Goal: Information Seeking & Learning: Learn about a topic

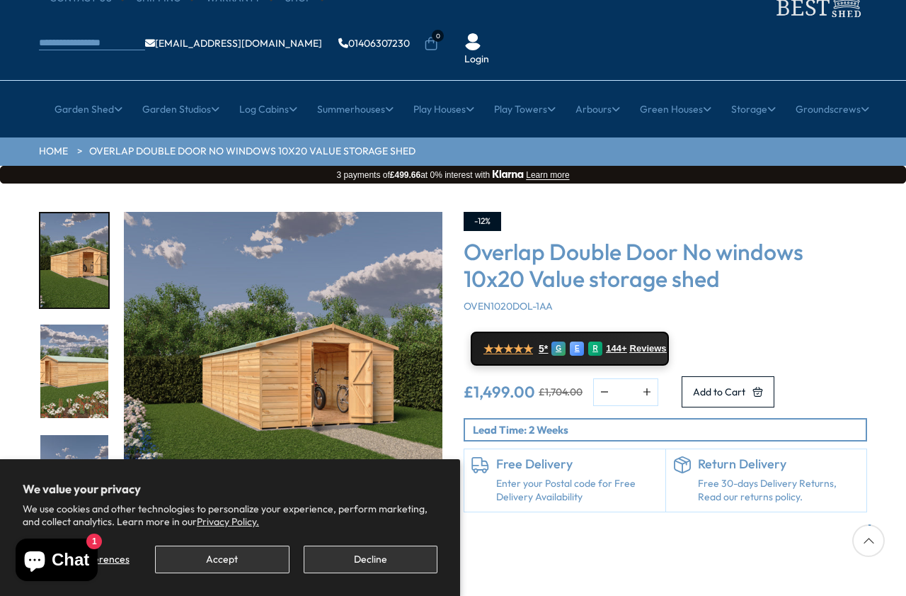
scroll to position [67, 0]
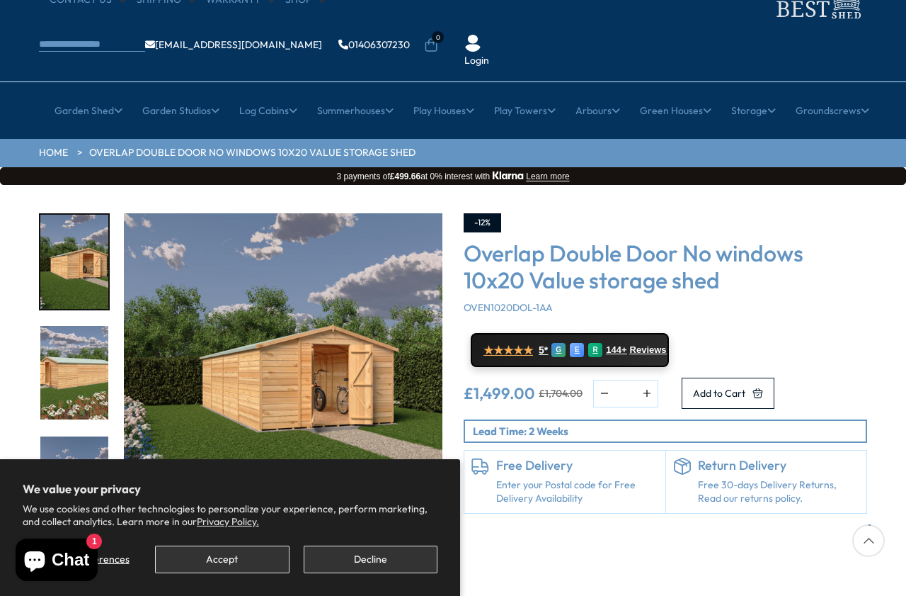
click at [59, 436] on img "3 / 20" at bounding box center [74, 483] width 68 height 94
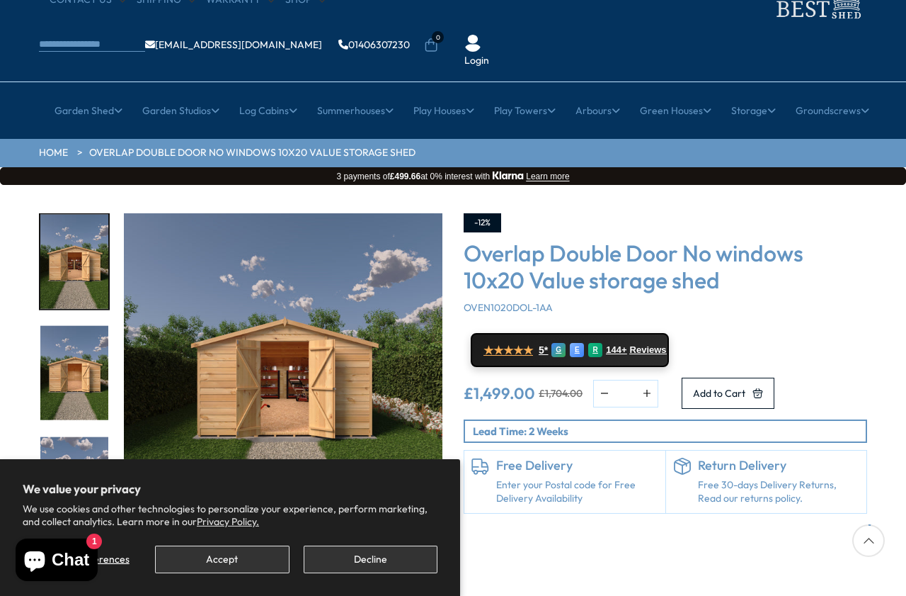
click at [67, 327] on img "4 / 20" at bounding box center [74, 373] width 68 height 94
click at [18, 374] on div "Click To Expand Click To Expand Click To Expand Click To Expand Click To Expand…" at bounding box center [453, 399] width 906 height 428
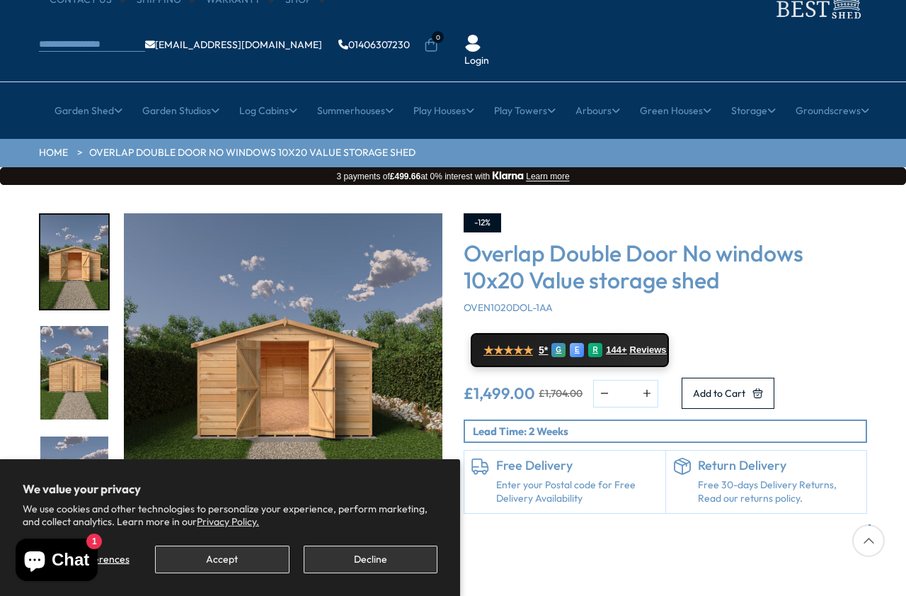
click at [74, 341] on img "5 / 20" at bounding box center [74, 373] width 68 height 94
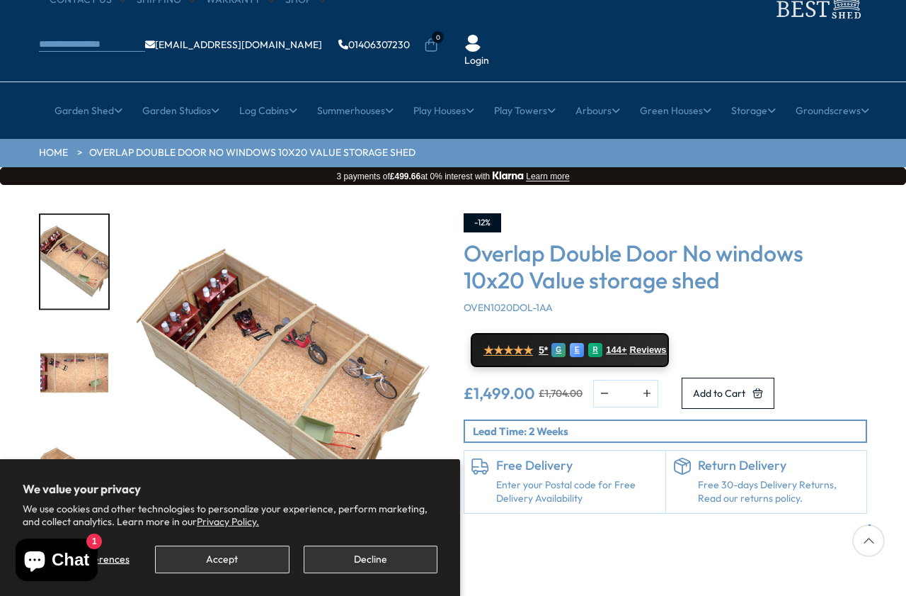
click at [74, 429] on div at bounding box center [74, 545] width 71 height 2218
click at [74, 547] on img "11 / 20" at bounding box center [74, 594] width 68 height 94
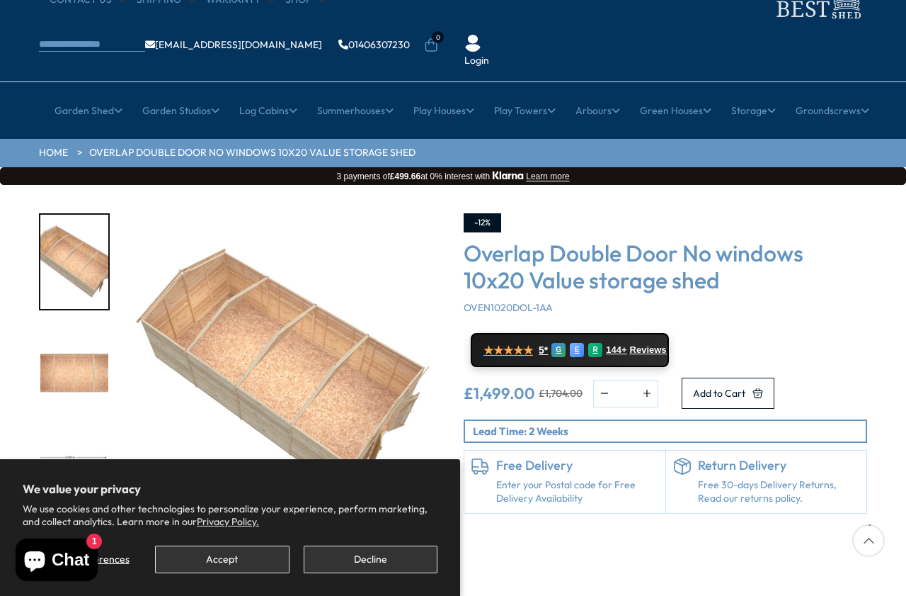
click at [56, 436] on img "12 / 20" at bounding box center [74, 483] width 68 height 94
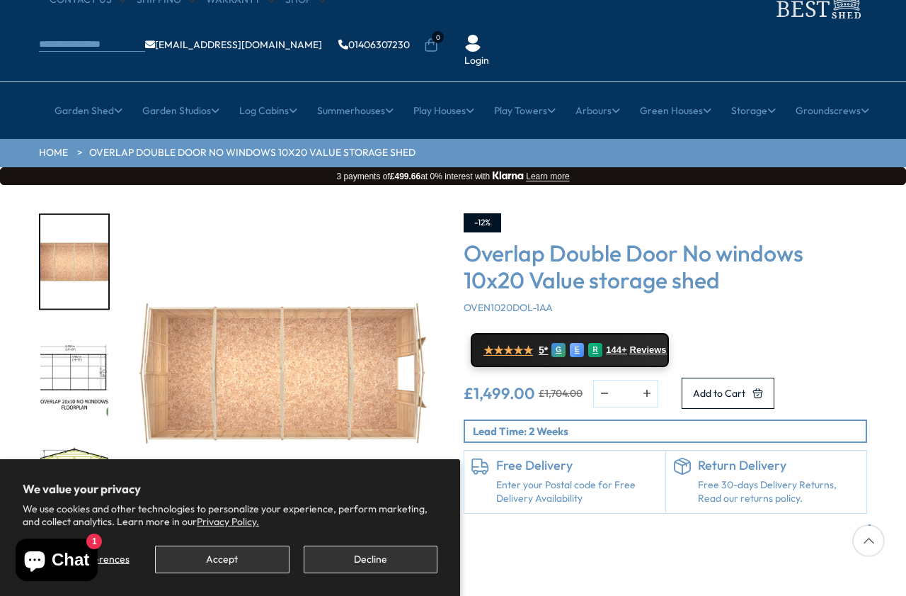
click at [67, 436] on img "13 / 20" at bounding box center [74, 483] width 68 height 94
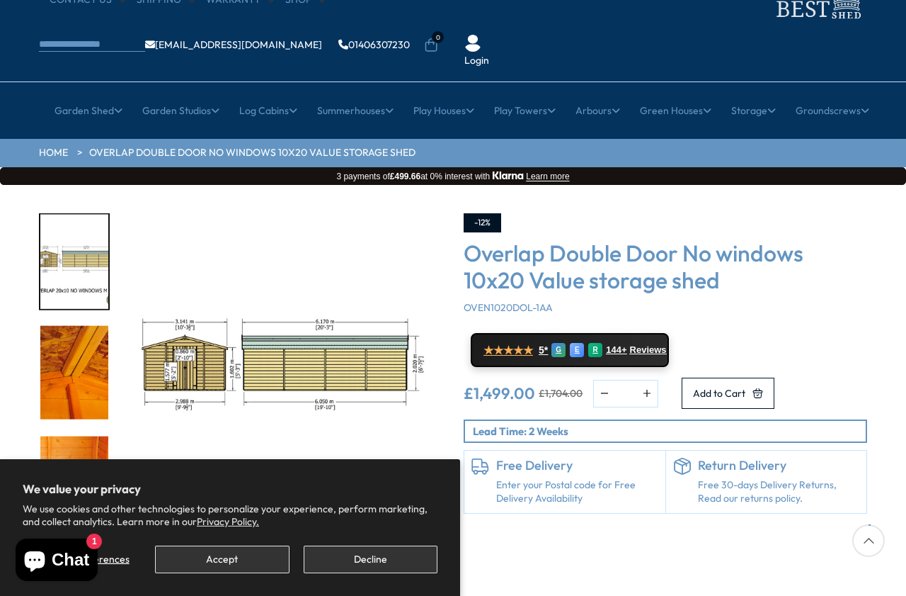
click at [63, 414] on img "16 / 20" at bounding box center [74, 372] width 68 height 94
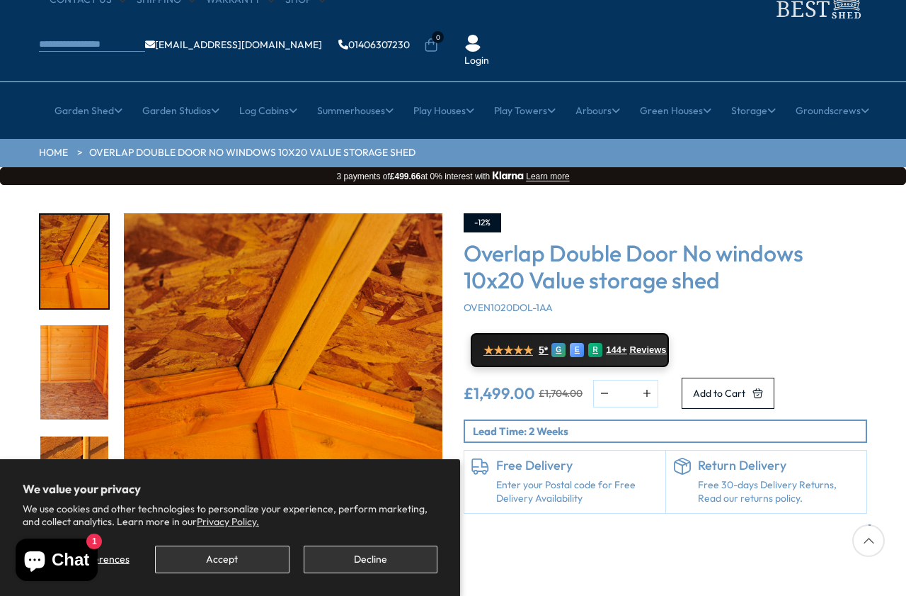
click at [68, 336] on img "17 / 20" at bounding box center [74, 372] width 68 height 94
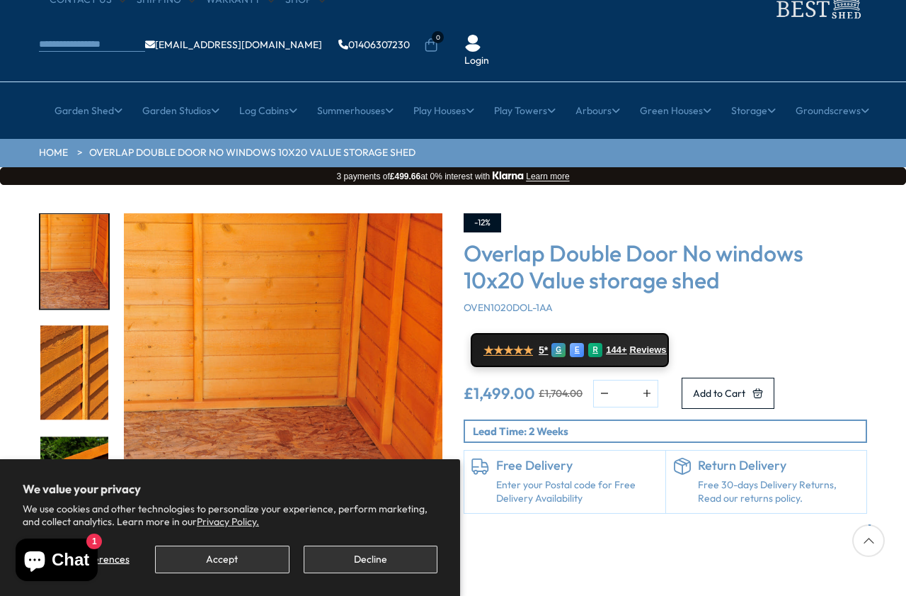
click at [74, 328] on img "18 / 20" at bounding box center [74, 372] width 68 height 94
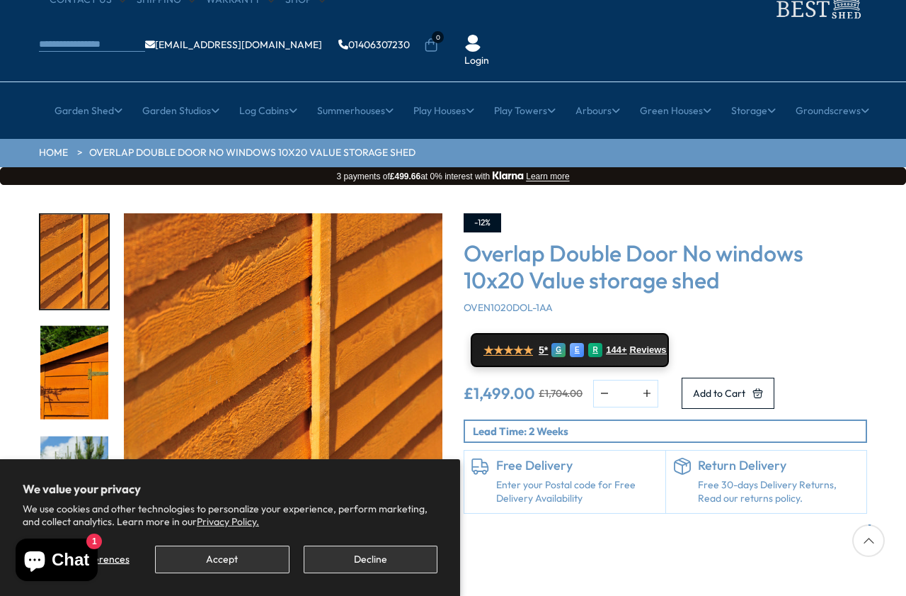
click at [66, 336] on img "19 / 20" at bounding box center [74, 372] width 68 height 94
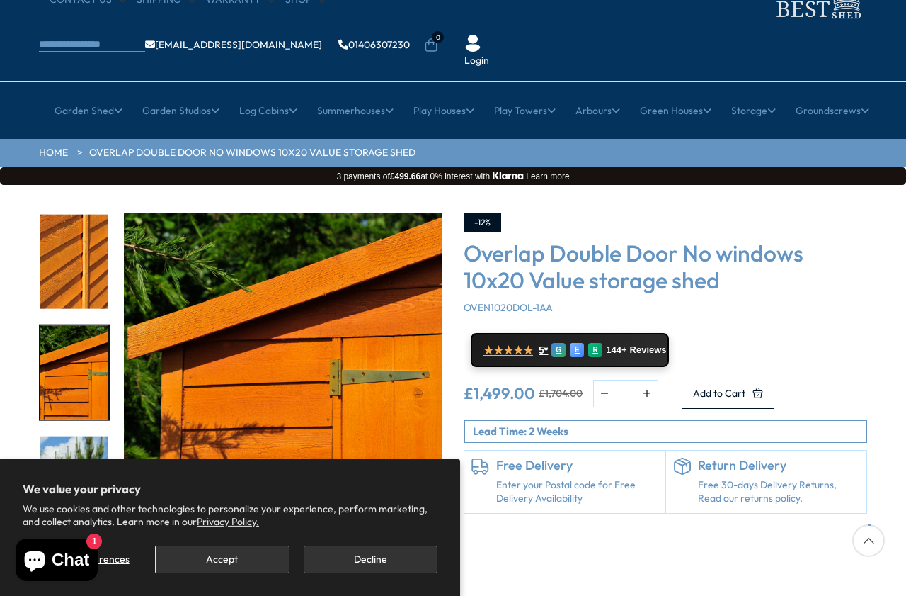
click at [60, 334] on img "19 / 20" at bounding box center [74, 372] width 68 height 94
click at [60, 436] on img "20 / 20" at bounding box center [74, 483] width 68 height 94
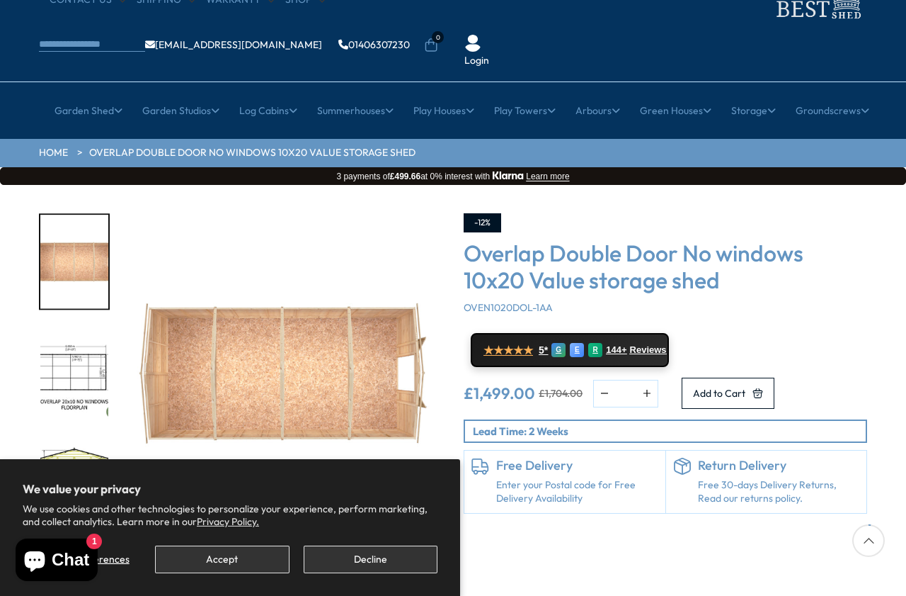
click at [64, 436] on img "13 / 20" at bounding box center [74, 483] width 68 height 94
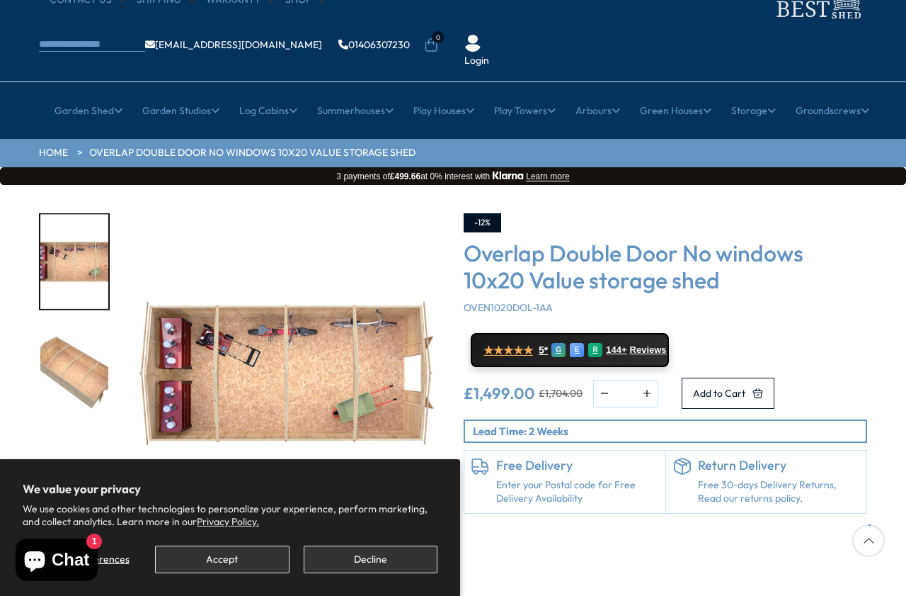
scroll to position [0, 0]
